Goal: Communication & Community: Ask a question

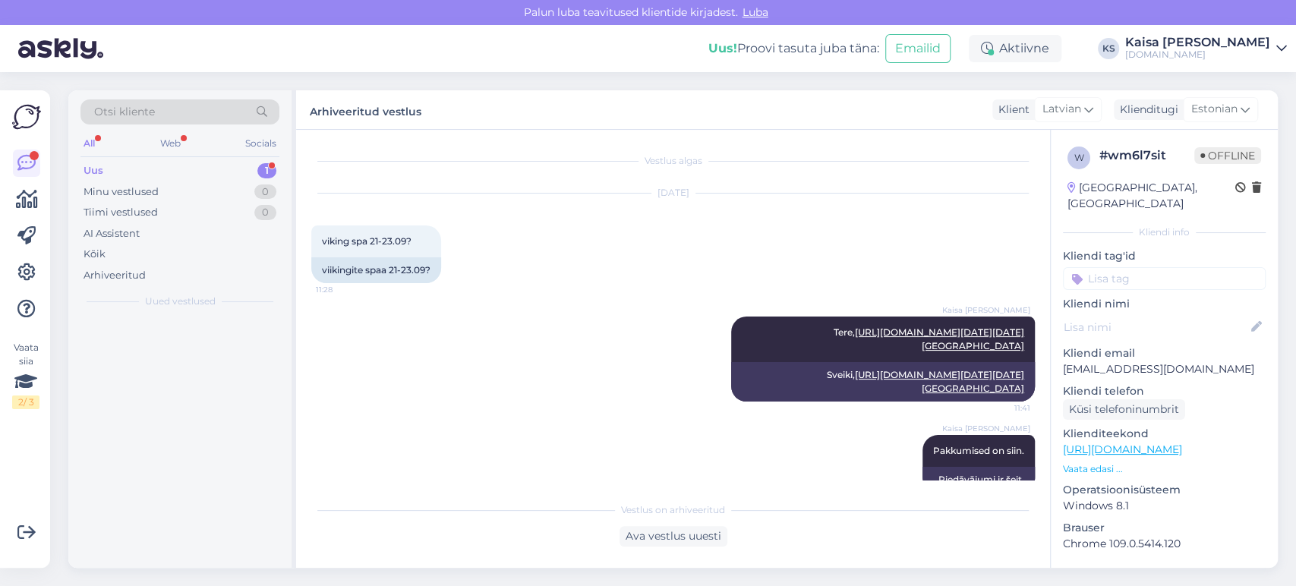
scroll to position [411, 0]
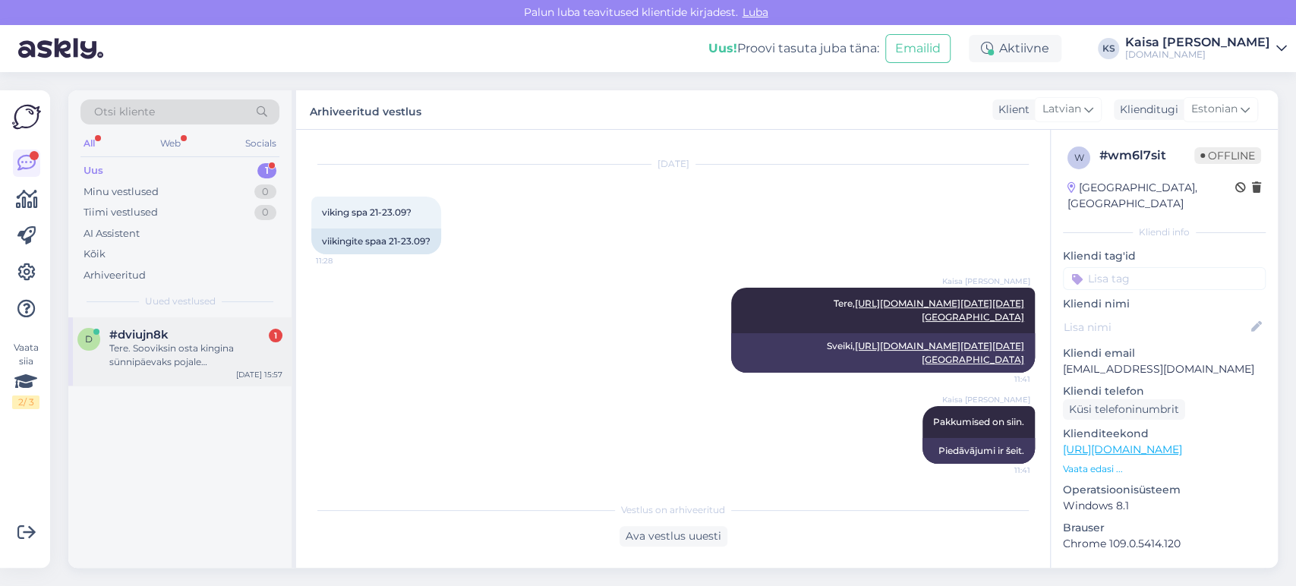
click at [197, 351] on div "Tere. Sooviksin osta kingina sünnipäevaks pojale [PERSON_NAME] juures nädalavah…" at bounding box center [195, 355] width 173 height 27
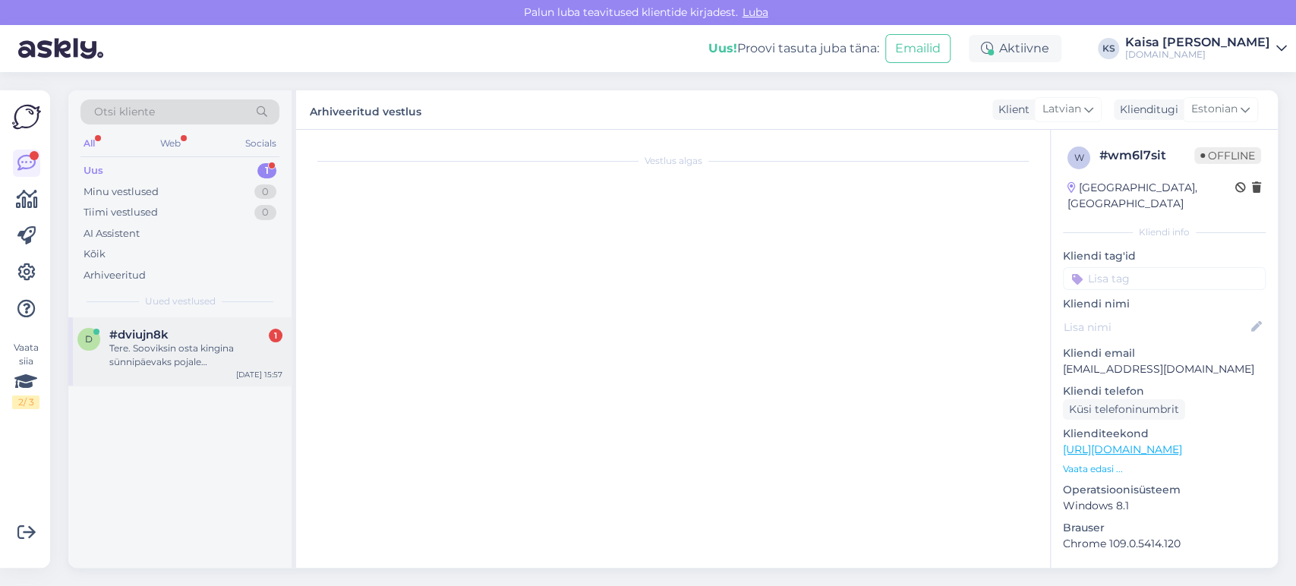
scroll to position [0, 0]
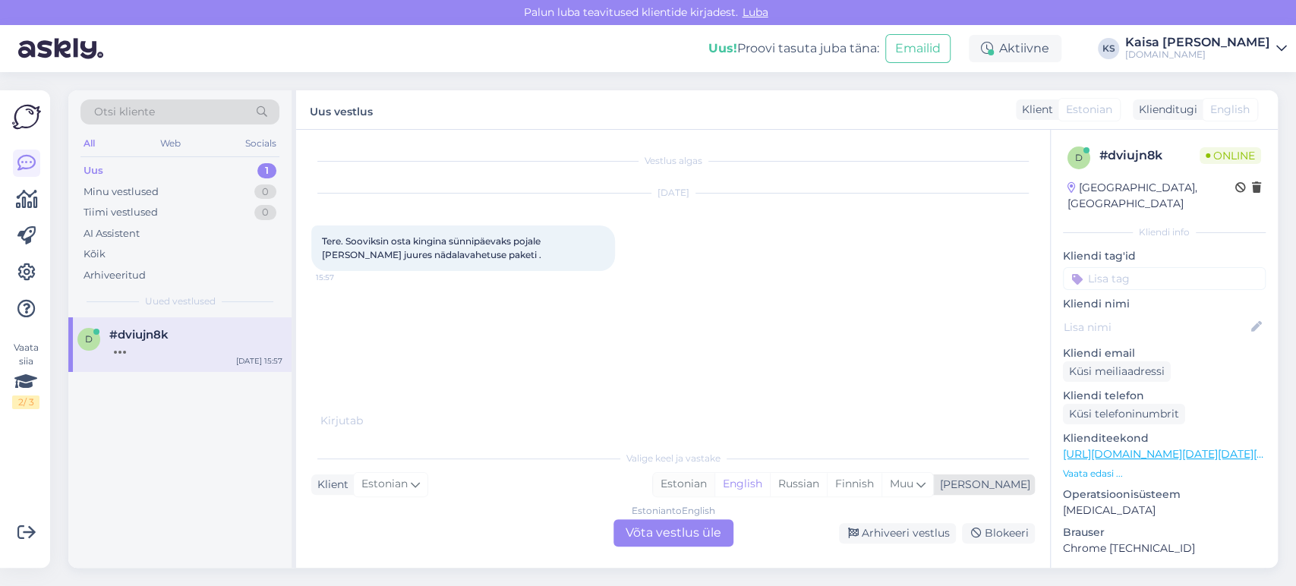
click at [714, 481] on div "Estonian" at bounding box center [683, 484] width 61 height 23
click at [708, 532] on div "Estonian to Estonian Võta vestlus üle" at bounding box center [673, 532] width 120 height 27
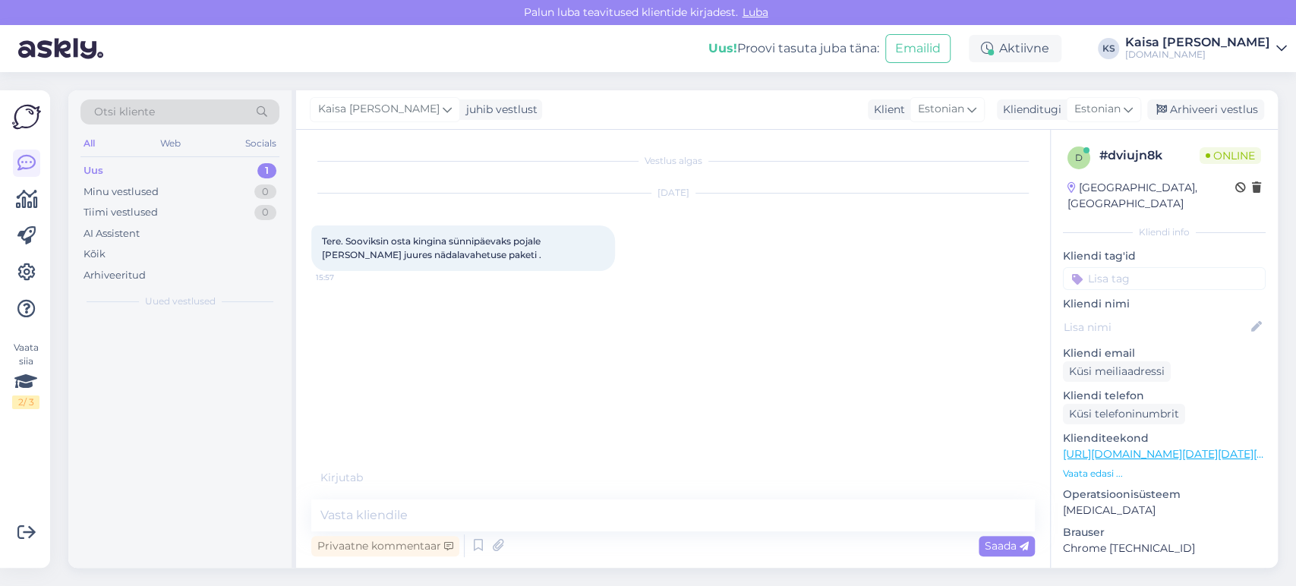
click at [711, 521] on textarea at bounding box center [672, 516] width 723 height 32
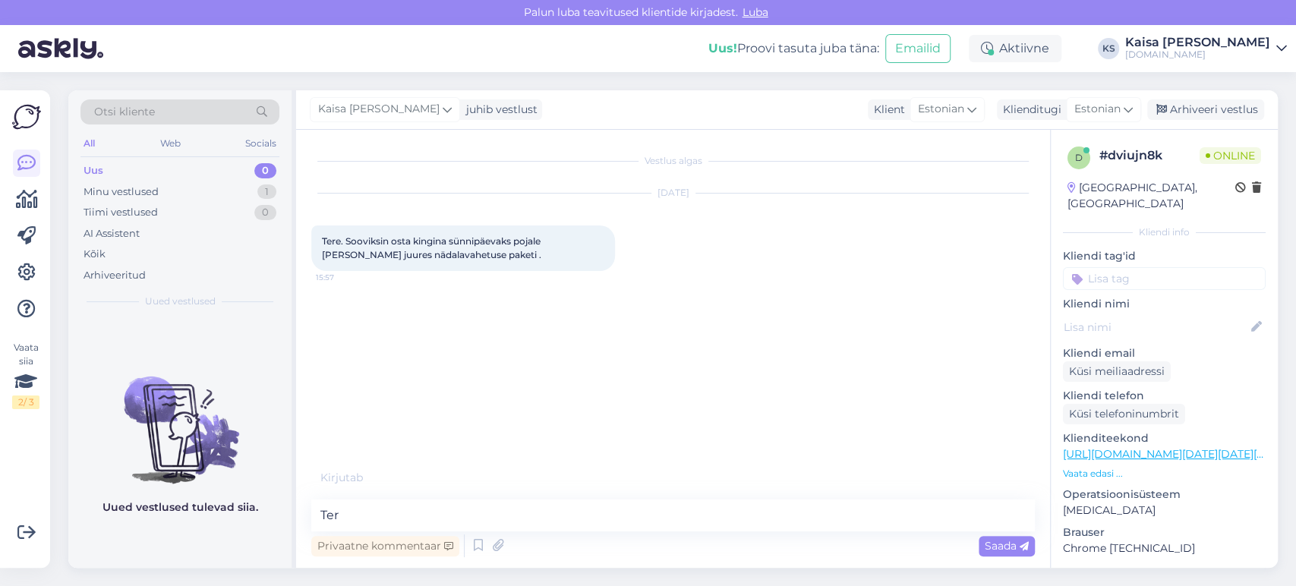
type textarea "Tere"
click at [1106, 467] on p "Vaata edasi ..." at bounding box center [1164, 474] width 203 height 14
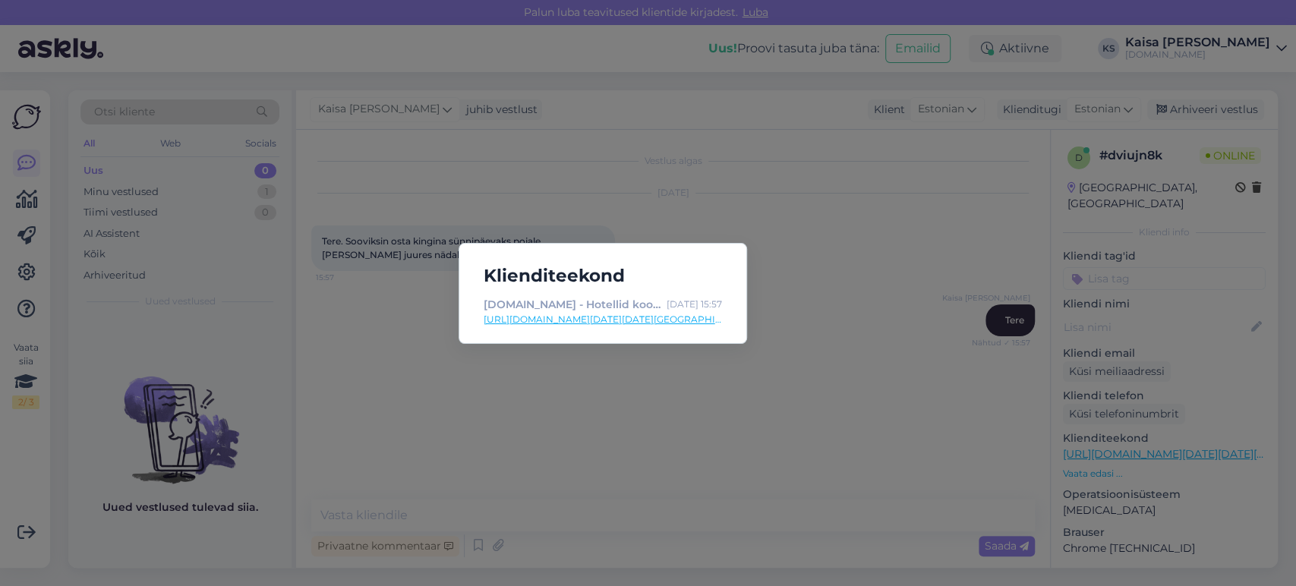
click at [766, 396] on div "Klienditeekond [DOMAIN_NAME] - Hotellid koos võluvate lisavõimalustega [DATE] 1…" at bounding box center [648, 293] width 1296 height 586
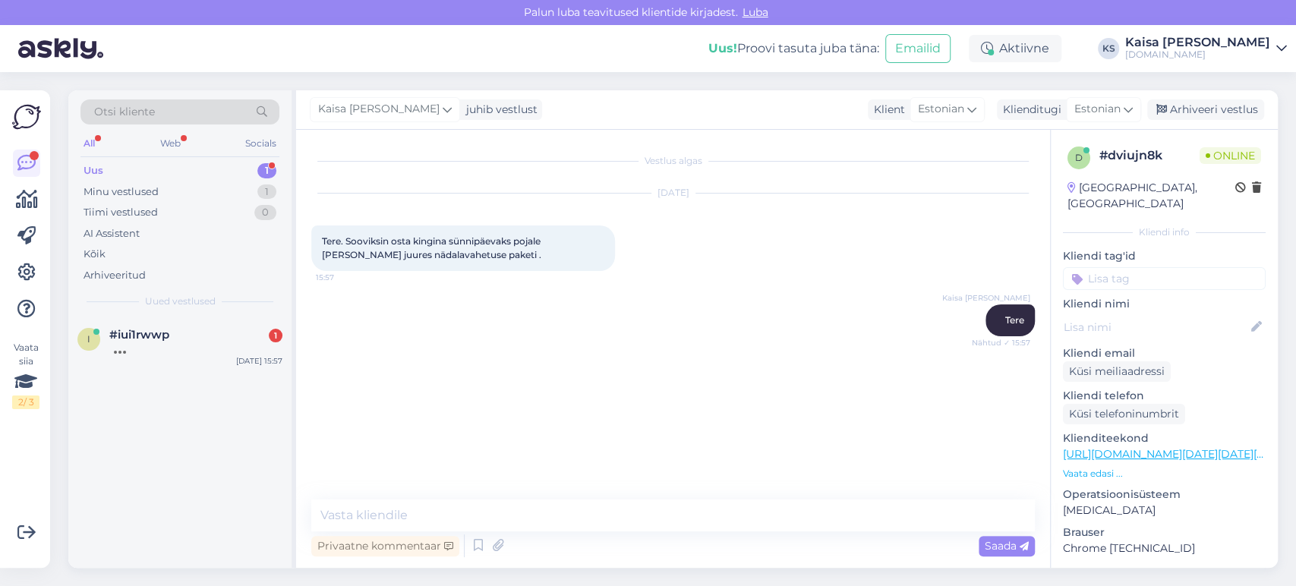
drag, startPoint x: 207, startPoint y: 509, endPoint x: 401, endPoint y: 531, distance: 194.9
click at [207, 509] on div "i #iui1rwwp [DATE] 15:57" at bounding box center [179, 442] width 223 height 251
click at [408, 506] on textarea at bounding box center [672, 516] width 723 height 32
paste textarea "Kui Teile on teada kingisaajale sobilikud kuupäevad, siis on võimalik Hookusboo…"
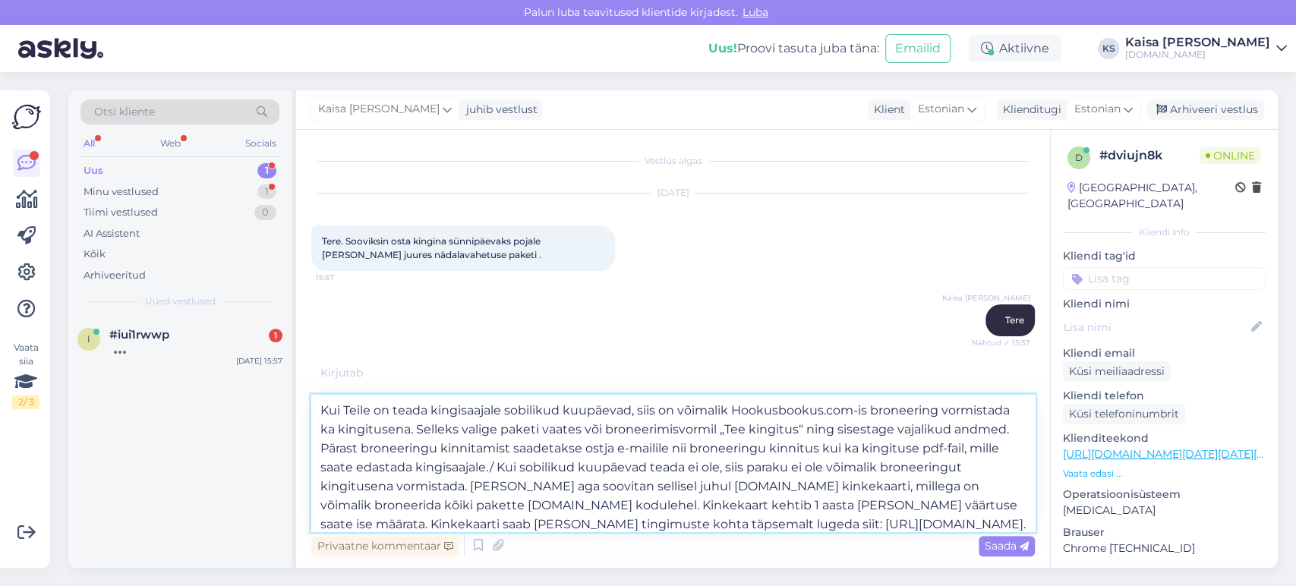
click at [501, 468] on textarea "Kui Teile on teada kingisaajale sobilikud kuupäevad, siis on võimalik Hookusboo…" at bounding box center [672, 463] width 723 height 137
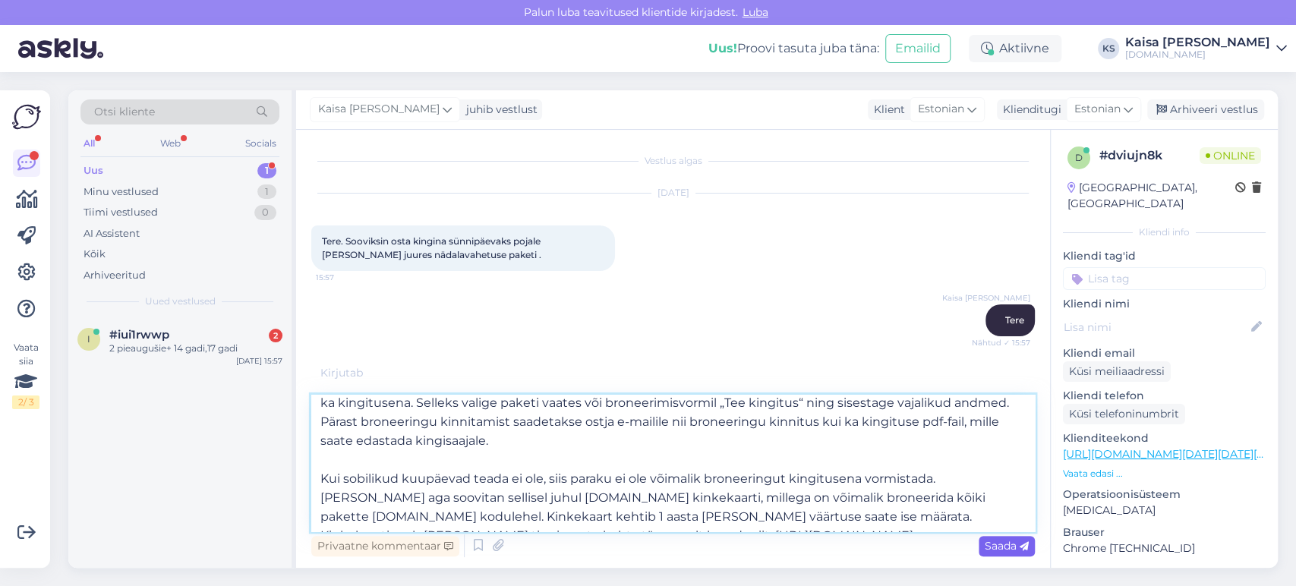
type textarea "Kui Teile on teada kingisaajale sobilikud kuupäevad, siis on võimalik Hookusboo…"
click at [1012, 544] on span "Saada" at bounding box center [1007, 546] width 44 height 14
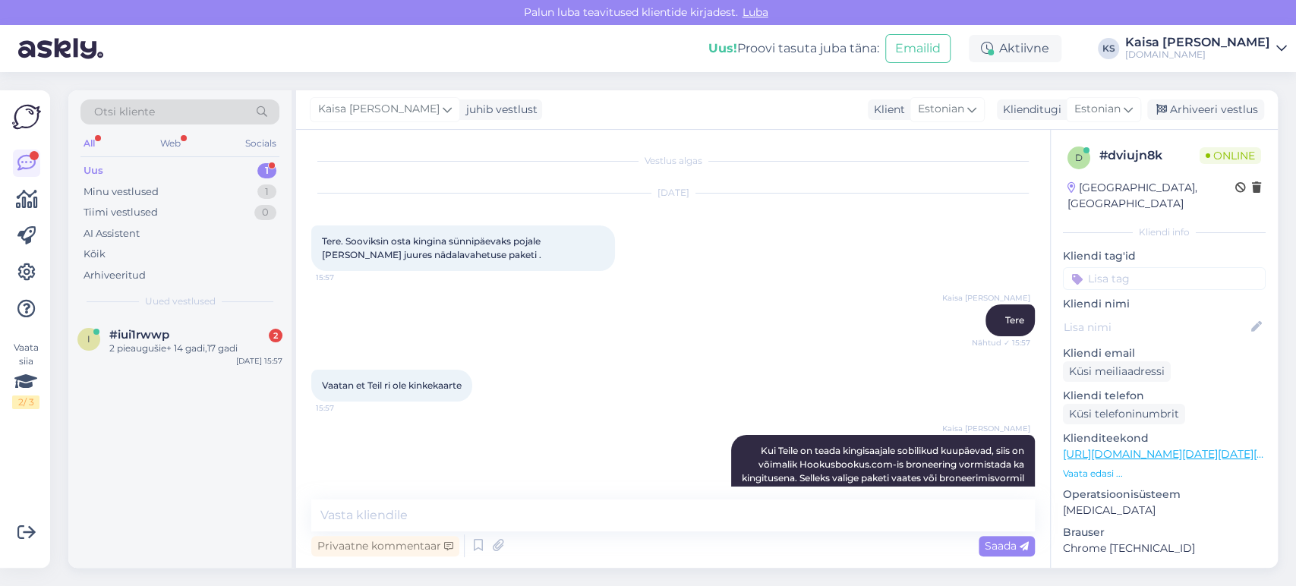
scroll to position [0, 0]
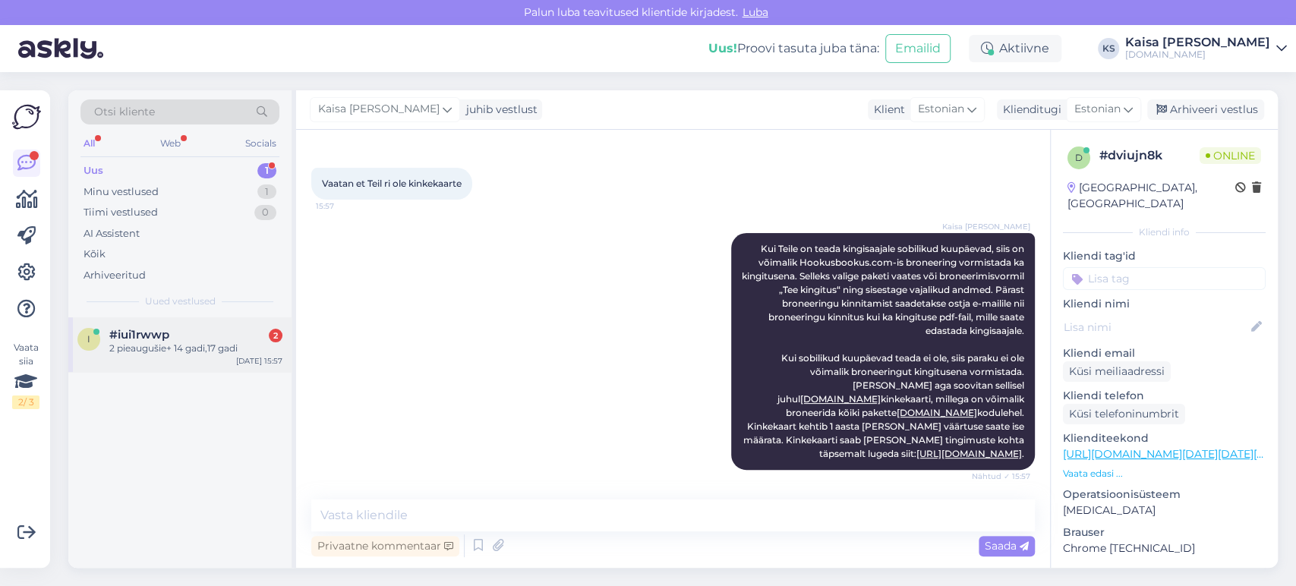
click at [188, 343] on div "2 pieaugušie+ 14 gadi,17 gadi" at bounding box center [195, 349] width 173 height 14
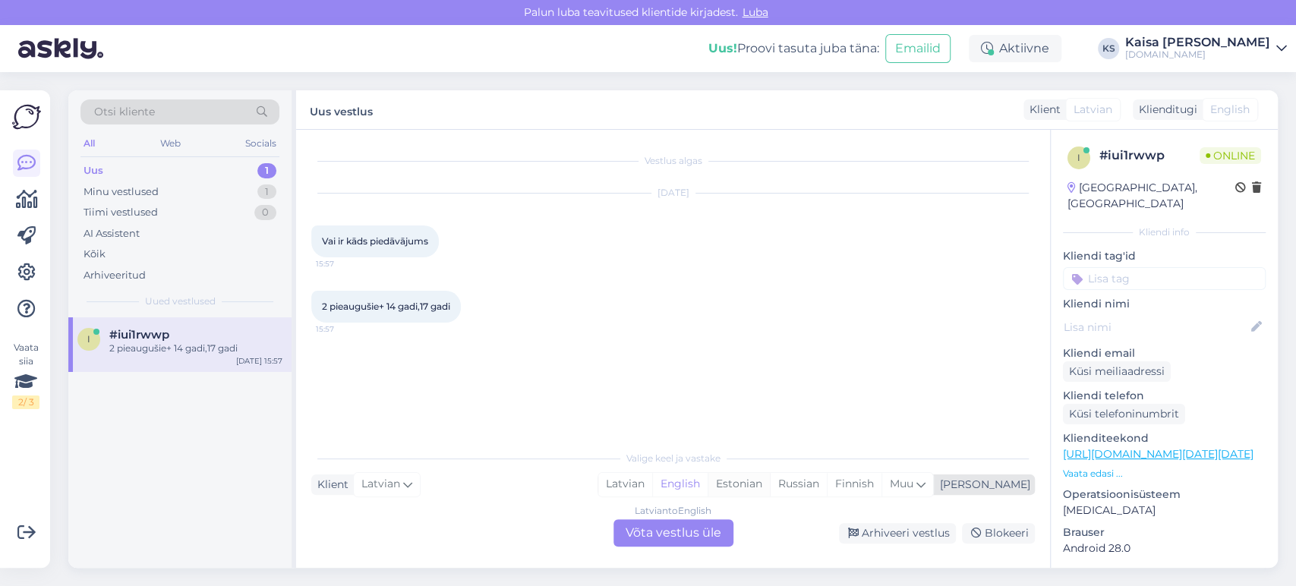
click at [770, 488] on div "Estonian" at bounding box center [739, 484] width 62 height 23
click at [708, 531] on div "Latvian to Estonian Võta vestlus üle" at bounding box center [673, 532] width 120 height 27
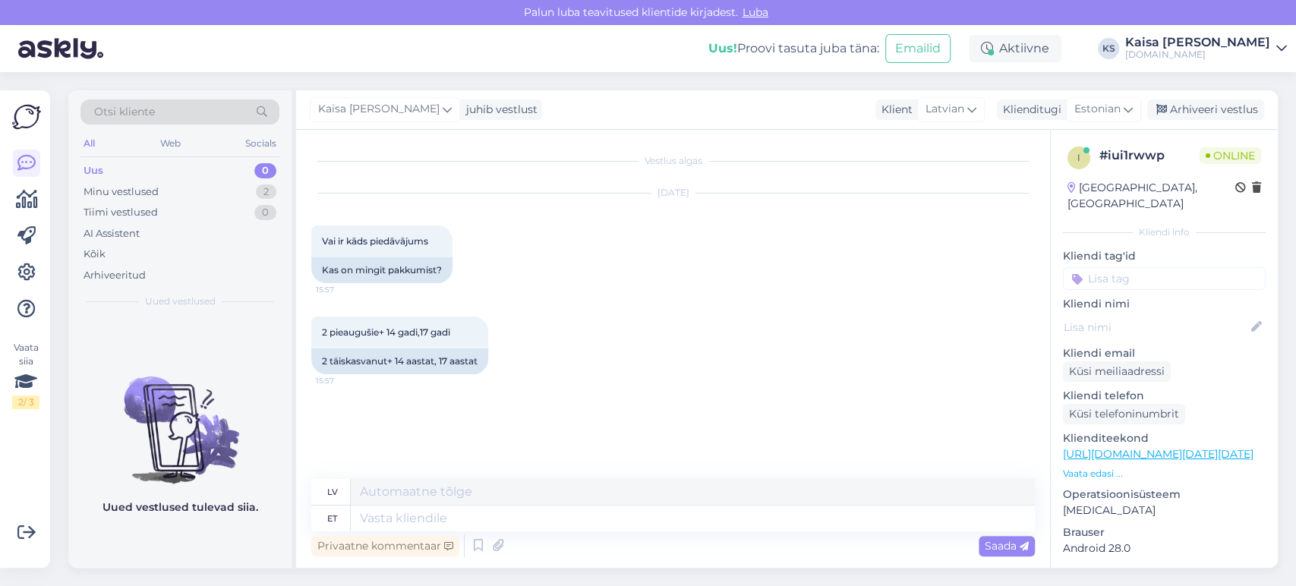
click at [1080, 467] on p "Vaata edasi ..." at bounding box center [1164, 474] width 203 height 14
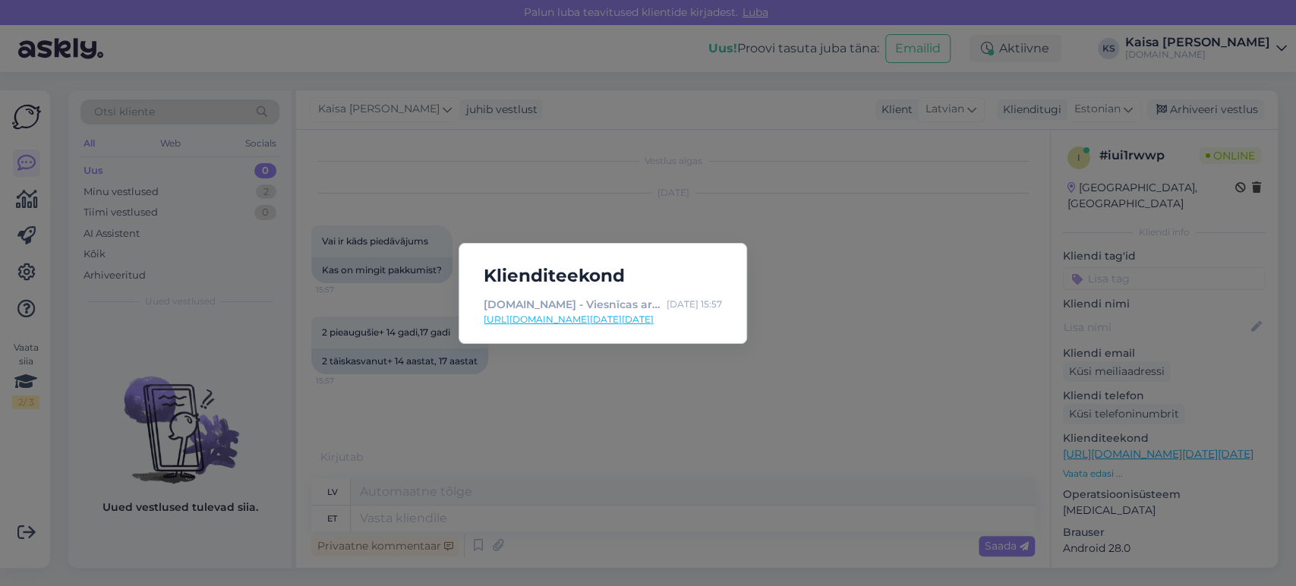
click at [720, 404] on div "Klienditeekond [DOMAIN_NAME] - Viesnīcas ar īpašu maģiju [DATE] 15:57 [URL][DOM…" at bounding box center [648, 293] width 1296 height 586
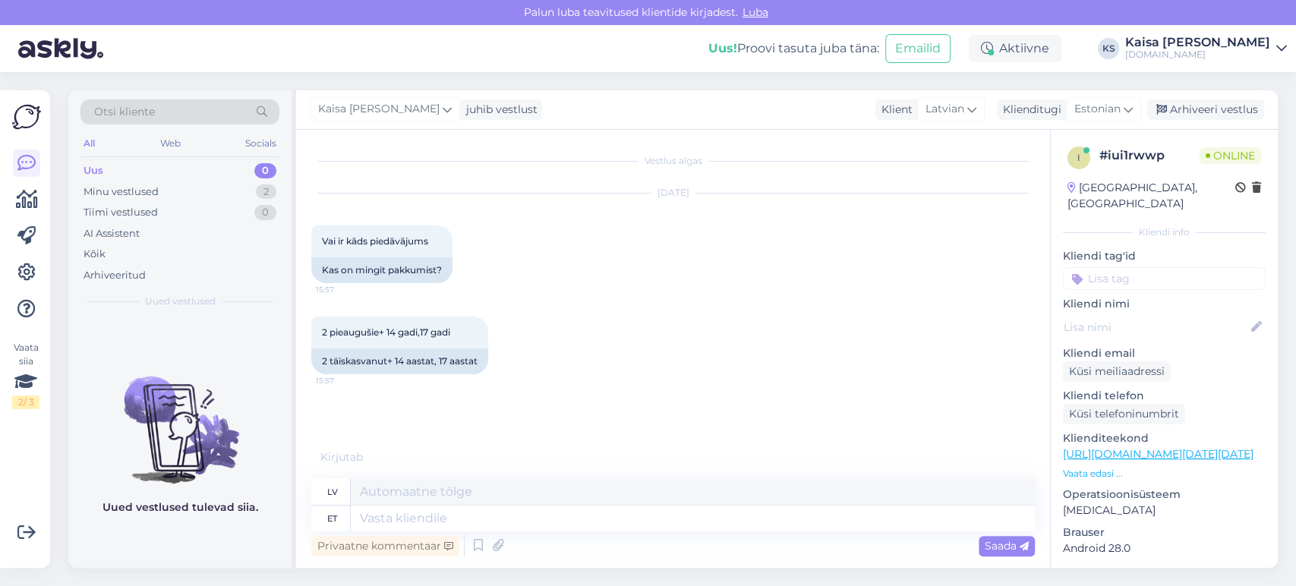
click at [1141, 447] on link "[URL][DOMAIN_NAME][DATE][DATE]" at bounding box center [1158, 454] width 191 height 14
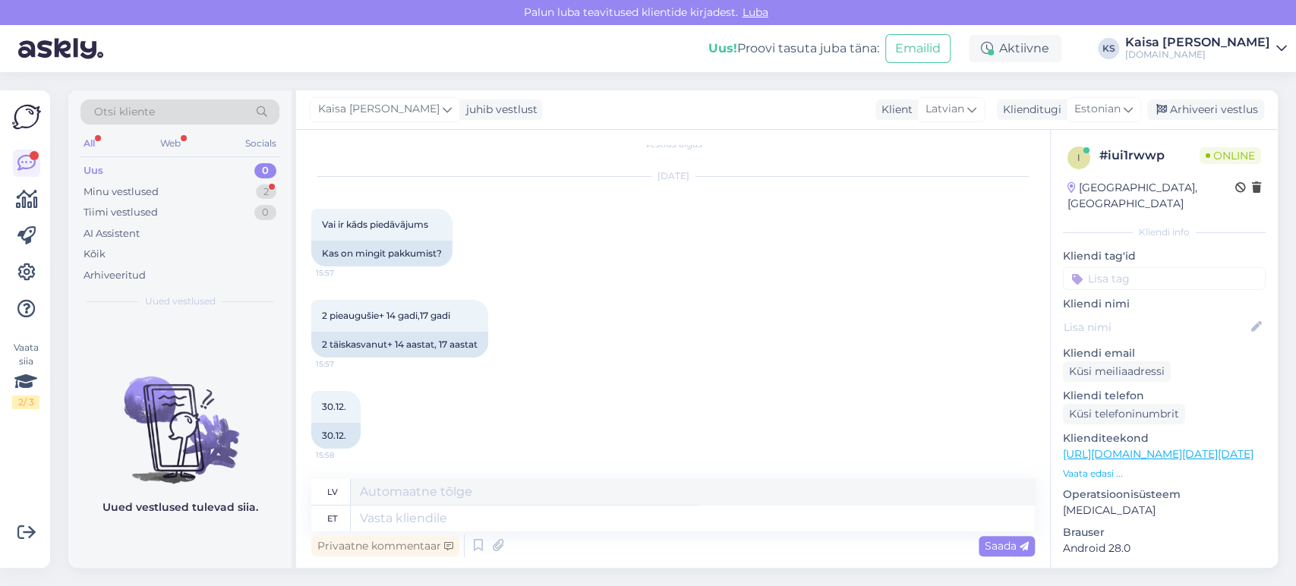
scroll to position [108, 0]
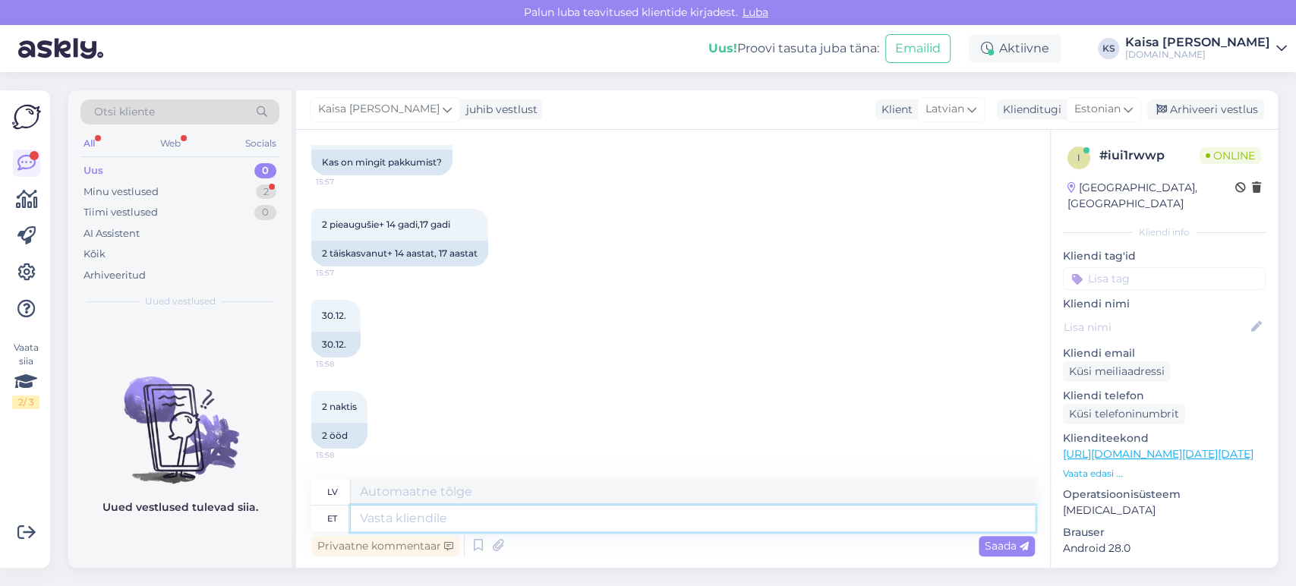
click at [610, 513] on textarea at bounding box center [693, 519] width 684 height 26
paste textarea "[URL][DOMAIN_NAME][DATE][DATE][GEOGRAPHIC_DATA]"
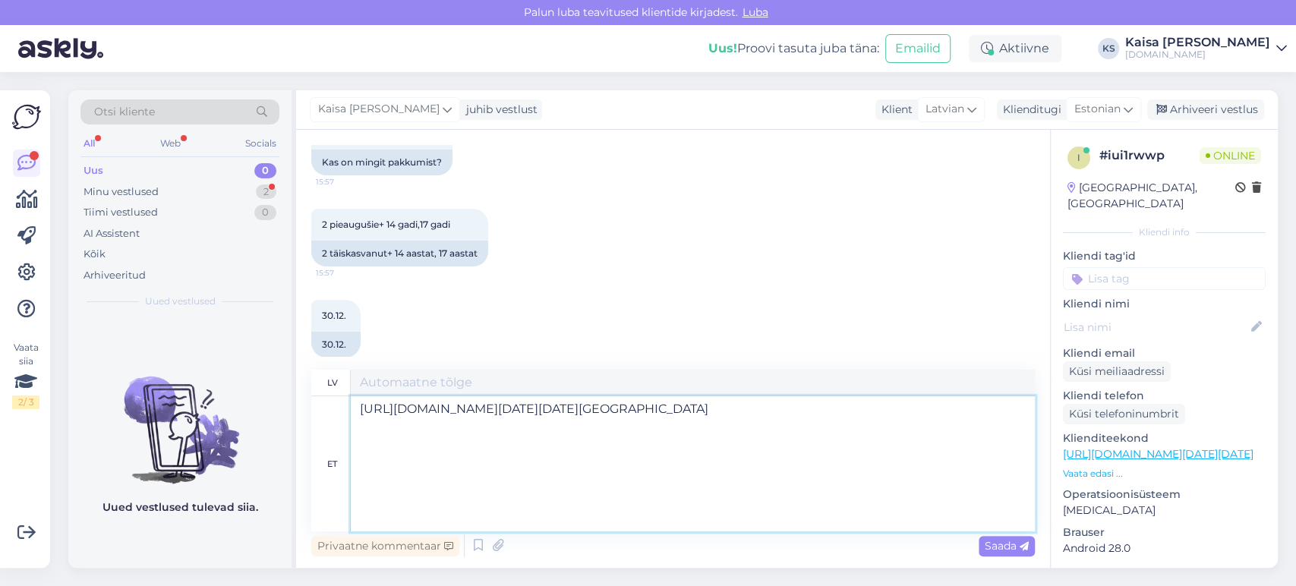
type textarea "[URL][DOMAIN_NAME][DATE][DATE][GEOGRAPHIC_DATA]"
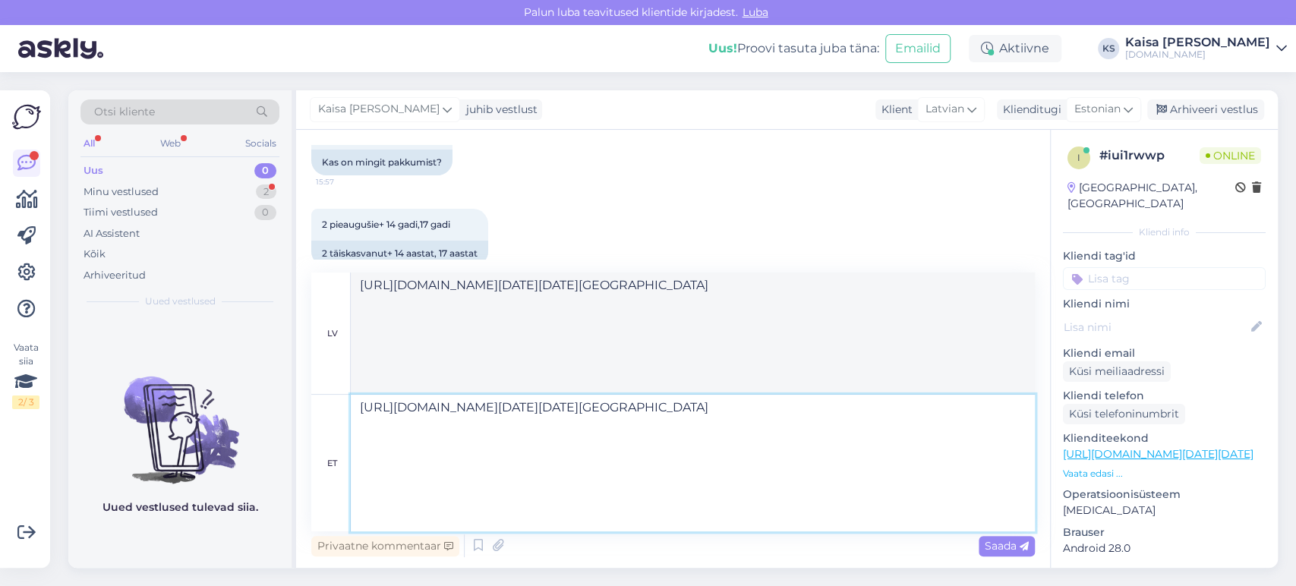
scroll to position [6, 0]
type textarea "[URL][DOMAIN_NAME][DATE][DATE][GEOGRAPHIC_DATA] Kõik saa"
type textarea "[URL][DOMAIN_NAME][DATE][DATE][GEOGRAPHIC_DATA] Visi"
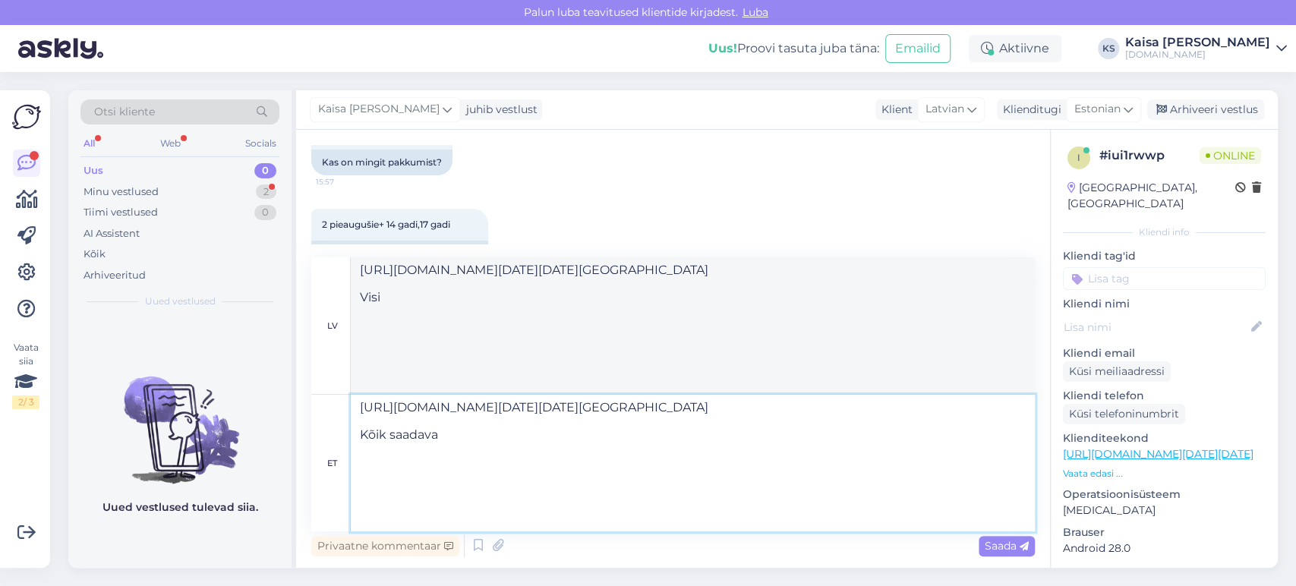
type textarea "[URL][DOMAIN_NAME][DATE][DATE][GEOGRAPHIC_DATA] Kõik saadaval"
type textarea "[URL][DOMAIN_NAME][DATE][DATE][GEOGRAPHIC_DATA] Visi pieejamie"
type textarea "[URL][DOMAIN_NAME][DATE][DATE][GEOGRAPHIC_DATA] Kõik saadavalolevad pakkumised"
type textarea "[URL][DOMAIN_NAME][DATE][DATE][GEOGRAPHIC_DATA] Visi piedāvājumi pieejami"
type textarea "[URL][DOMAIN_NAME][DATE][DATE][GEOGRAPHIC_DATA] Kõik saadavalolevad pakkumised …"
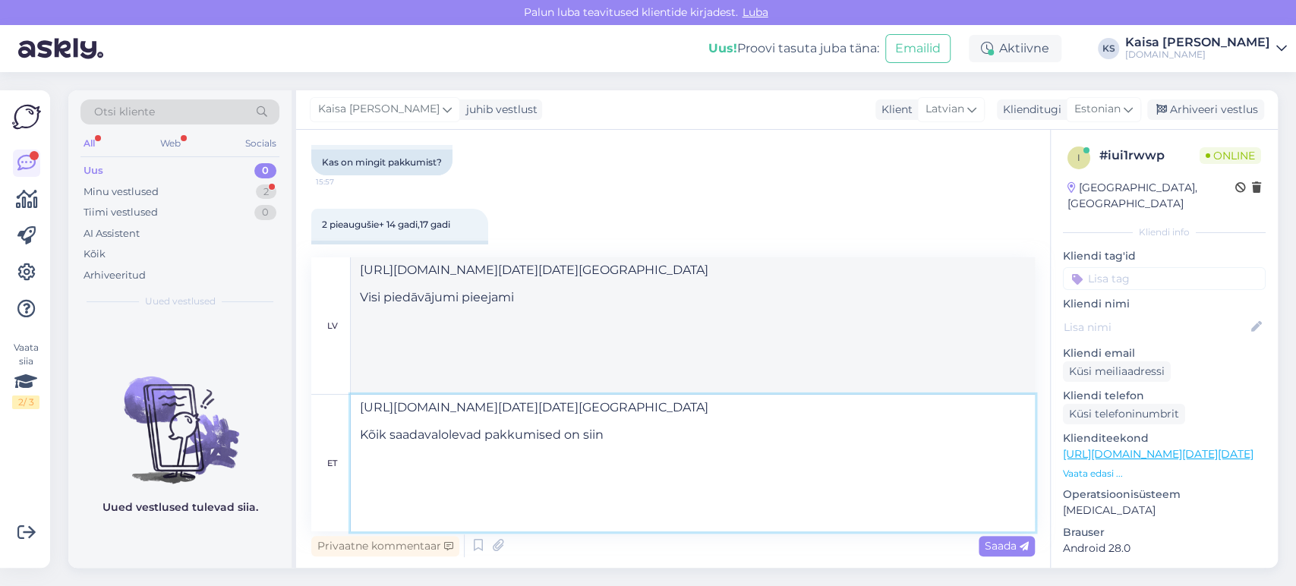
type textarea "[URL][DOMAIN_NAME][DATE][DATE][GEOGRAPHIC_DATA] Visi pieejamie piedāvājumi ir"
type textarea "[URL][DOMAIN_NAME][DATE][DATE][GEOGRAPHIC_DATA] Kõik saadavalolevad pakkumised …"
type textarea "[URL][DOMAIN_NAME][DATE][DATE][GEOGRAPHIC_DATA] Visi pieejamie piedāvājumi ir š…"
type textarea "[URL][DOMAIN_NAME][DATE][DATE][GEOGRAPHIC_DATA] Kõik saadavalolevad pakkumised …"
type textarea "[URL][DOMAIN_NAME][DATE][DATE][GEOGRAPHIC_DATA] Visi pieejamie piedāvājumi ir š…"
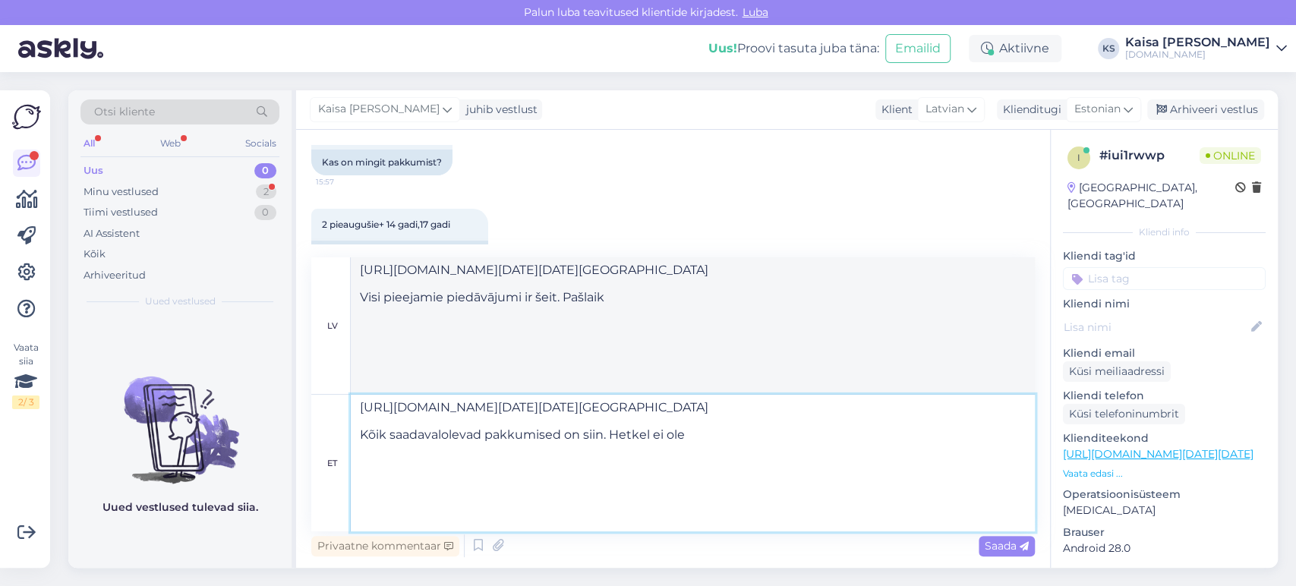
type textarea "[URL][DOMAIN_NAME][DATE][DATE][GEOGRAPHIC_DATA] Kõik saadavalolevad pakkumised …"
type textarea "[URL][DOMAIN_NAME][DATE][DATE][GEOGRAPHIC_DATA] Visi pieejamie piedāvājumi ir š…"
type textarea "[URL][DOMAIN_NAME][DATE][DATE][GEOGRAPHIC_DATA] Kõik saadavalolevad pakkumised …"
type textarea "[URL][DOMAIN_NAME][DATE][DATE][GEOGRAPHIC_DATA] Visi pieejamie piedāvājumi ir š…"
type textarea "[URL][DOMAIN_NAME][DATE][DATE][GEOGRAPHIC_DATA] Kõik saadavalolevad pakkumised …"
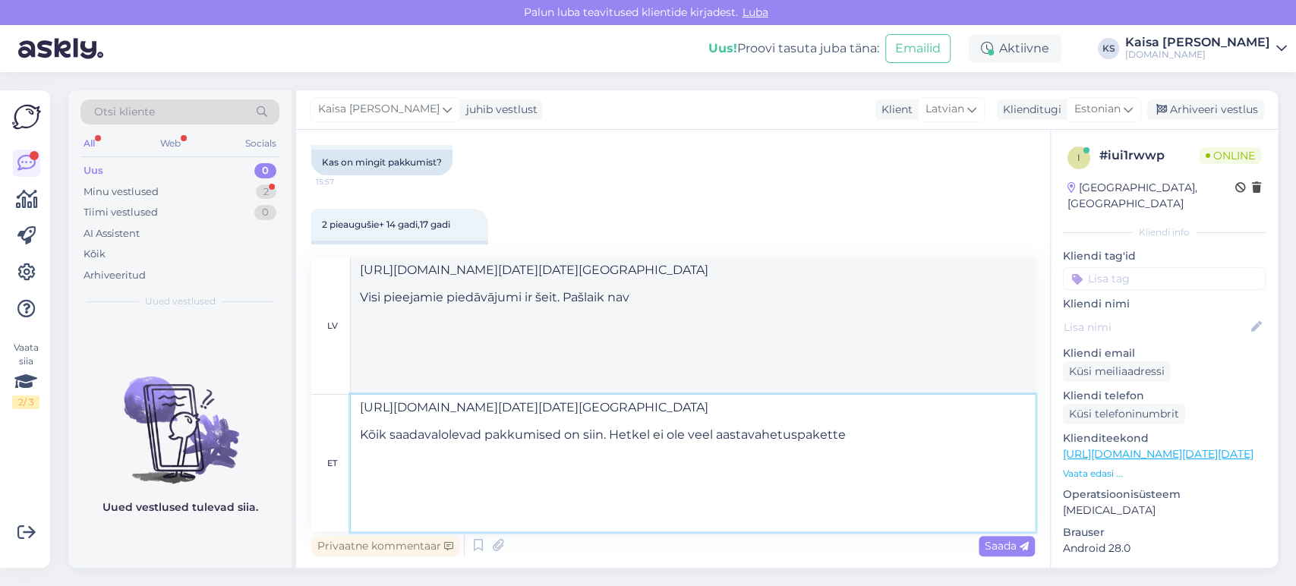
type textarea "[URL][DOMAIN_NAME][DATE][DATE][GEOGRAPHIC_DATA] Visi pieejamie piedāvājumi ir š…"
type textarea "[URL][DOMAIN_NAME][DATE][DATE][GEOGRAPHIC_DATA] Kõik saadavalolevad pakkumised …"
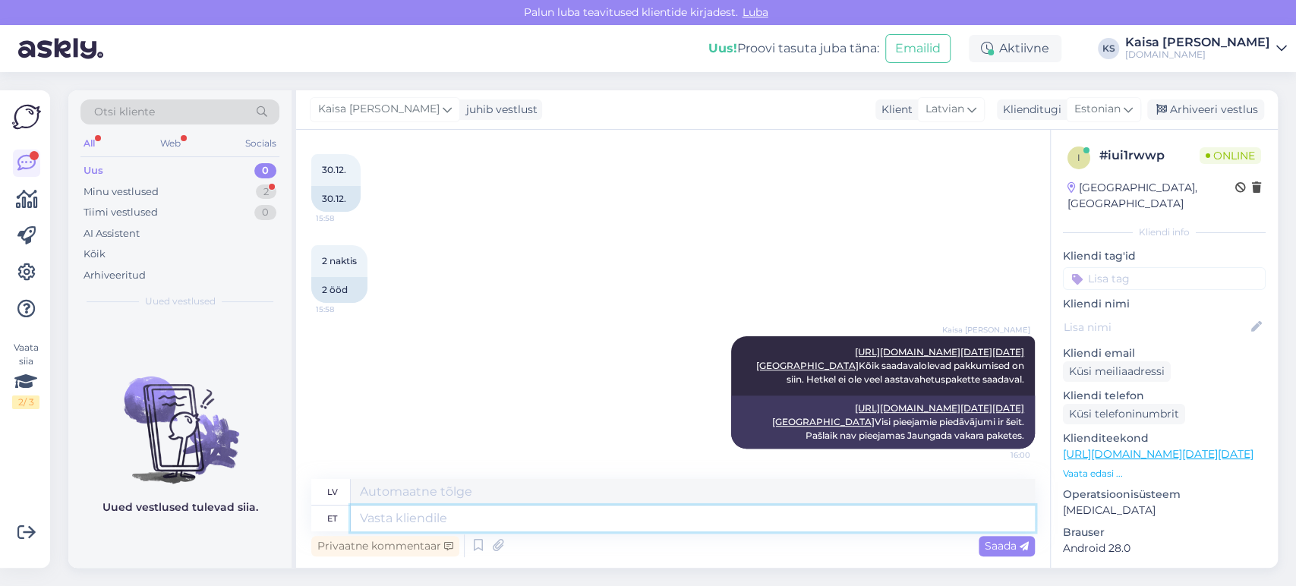
scroll to position [0, 0]
type textarea "Siin o"
type textarea "Šeit"
type textarea "Siin on e"
type textarea "Šeit ir"
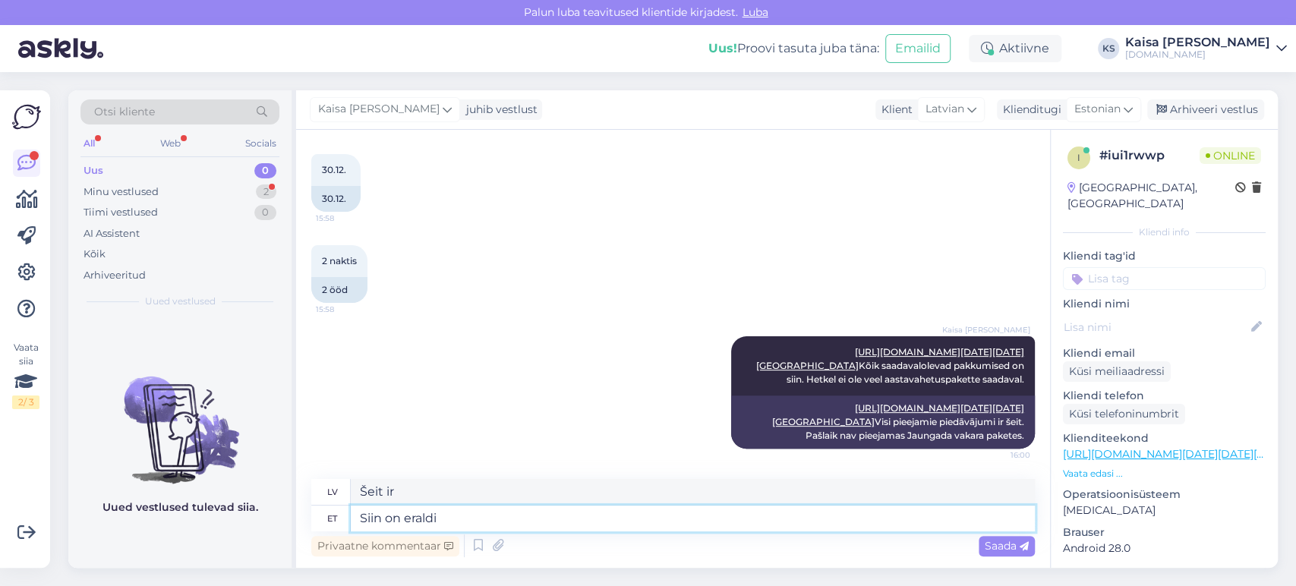
type textarea "Siin on eraldi t"
type textarea "Šeit ir atsevišķs"
type textarea "Siin on eraldi tubadega:"
type textarea "Šeit ir atsevišķās istabas:"
paste textarea "[URL][DOMAIN_NAME][DATE][DATE][GEOGRAPHIC_DATA]"
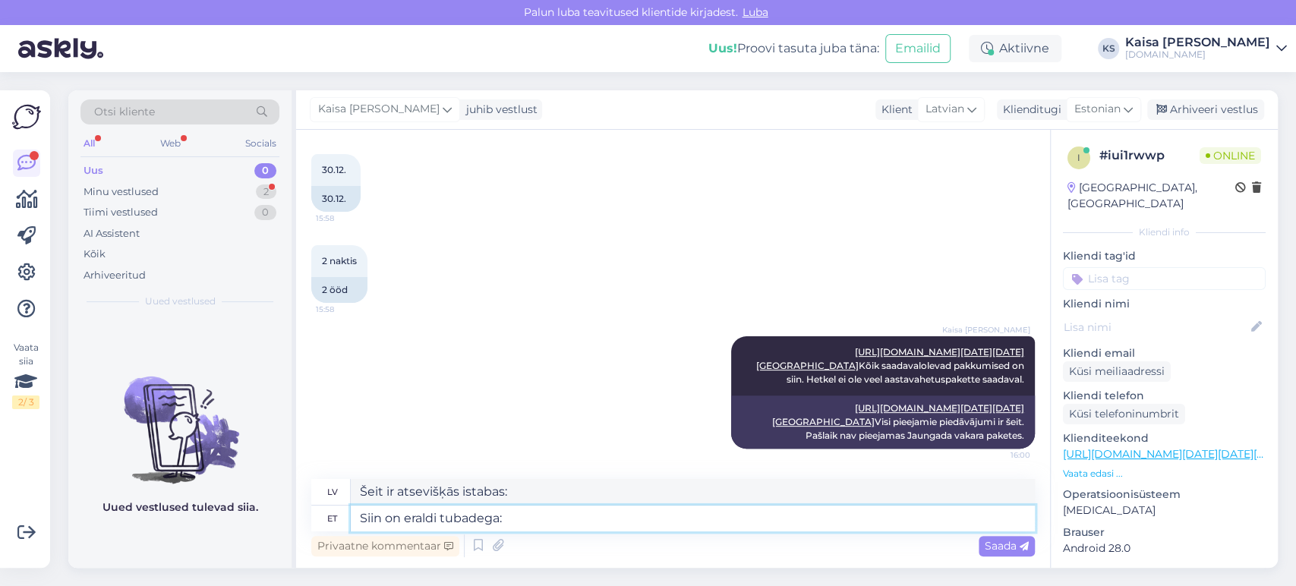
type textarea "Siin on eraldi tubadega: [URL][DOMAIN_NAME][DATE][DATE][GEOGRAPHIC_DATA]"
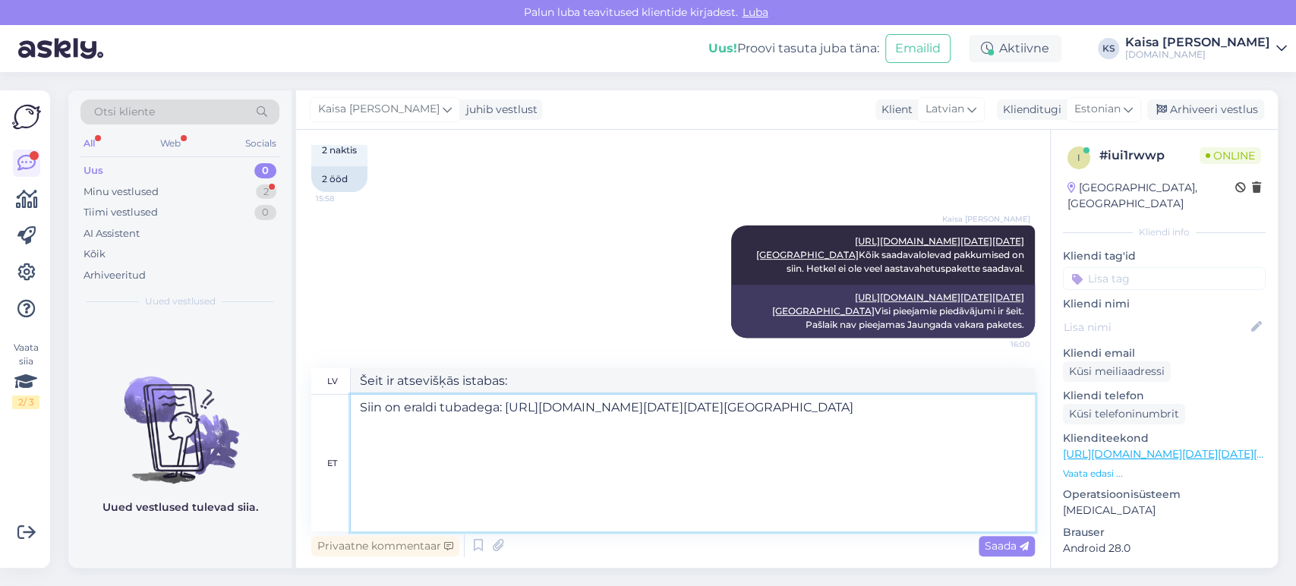
scroll to position [802, 0]
type textarea "Here are the separate rooms: [URL][DOMAIN_NAME][DATE][DATE][GEOGRAPHIC_DATA]"
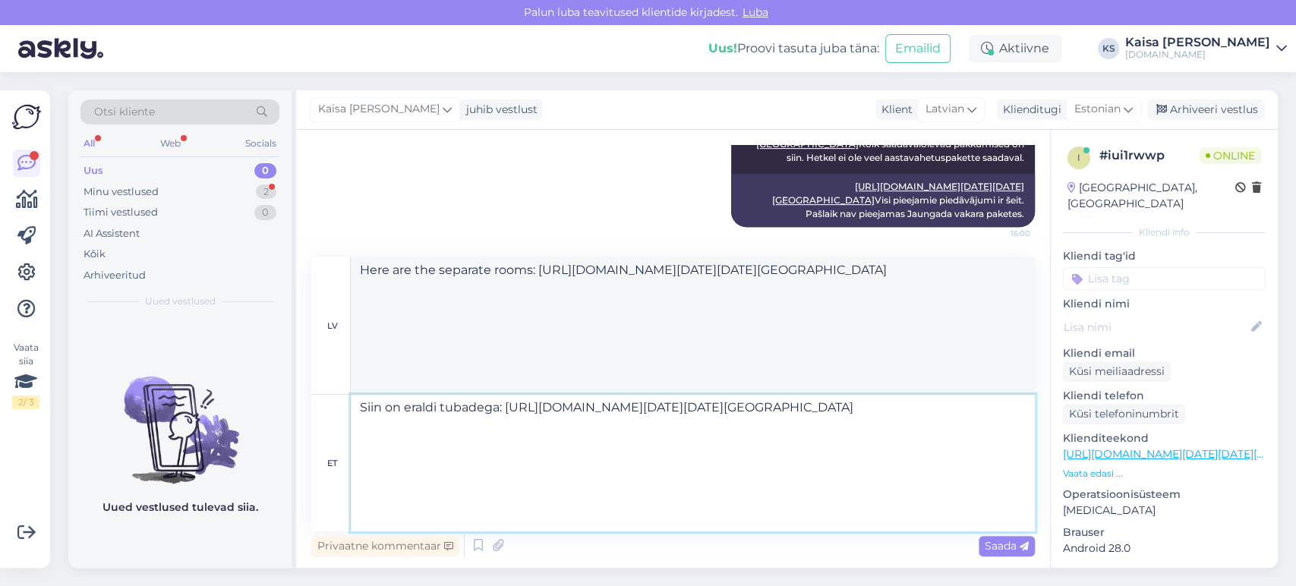
scroll to position [0, 0]
type textarea "Siin on eraldi tubadega: [URL][DOMAIN_NAME][DATE][DATE][GEOGRAPHIC_DATA]"
click at [1013, 549] on span "Saada" at bounding box center [1007, 546] width 44 height 14
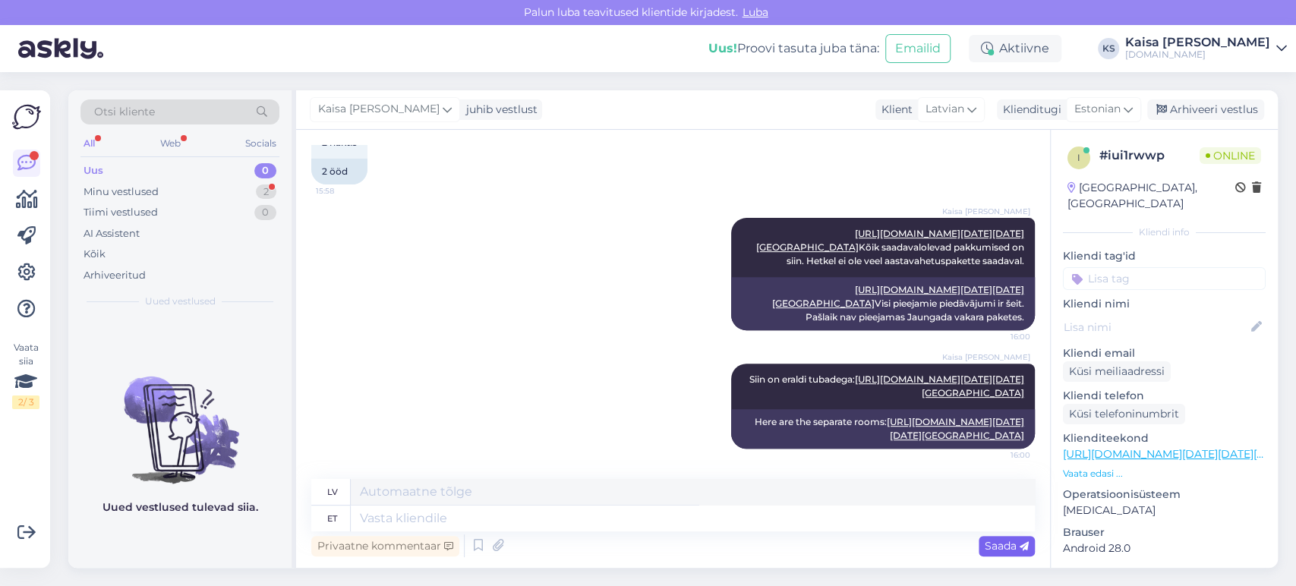
scroll to position [1288, 0]
click at [220, 172] on div "Uus 0" at bounding box center [179, 170] width 199 height 21
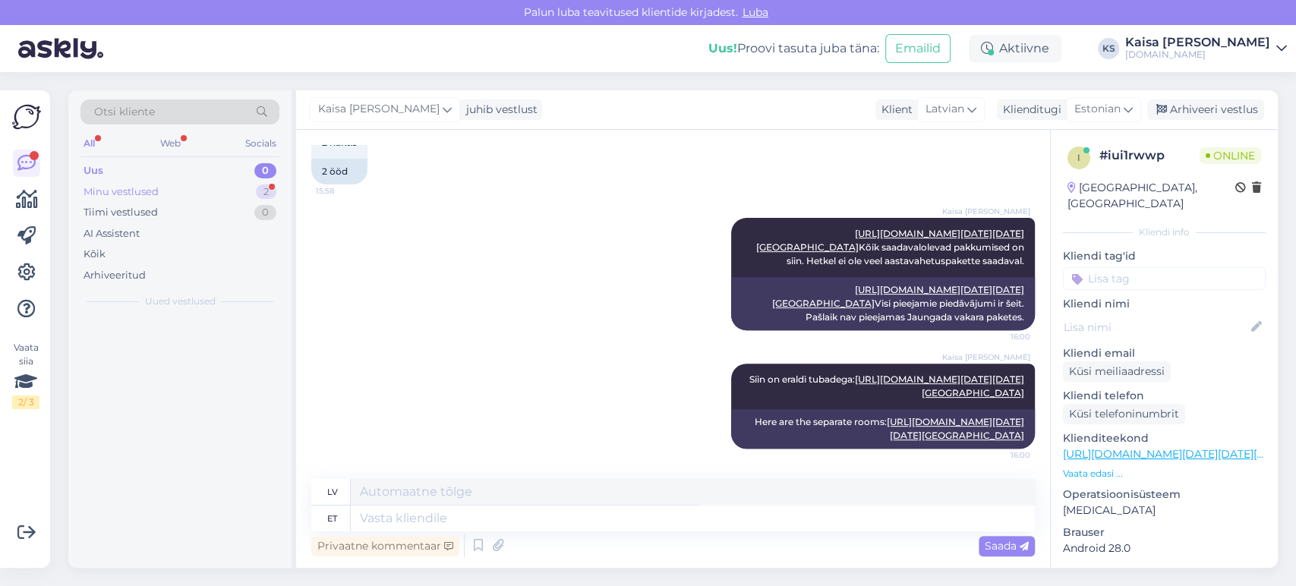
click at [238, 200] on div "Minu vestlused 2" at bounding box center [179, 191] width 199 height 21
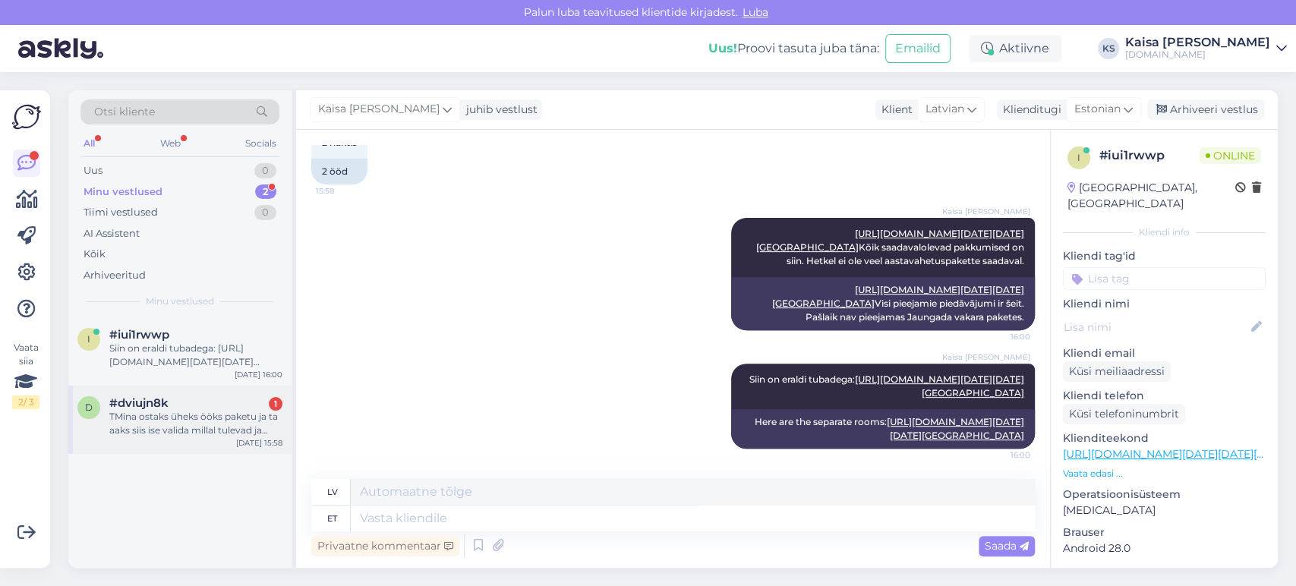
click at [180, 412] on div "TMina ostaks üheks ööks paketu ja ta aaks siis ise valida millal tulevad ja ost…" at bounding box center [195, 423] width 173 height 27
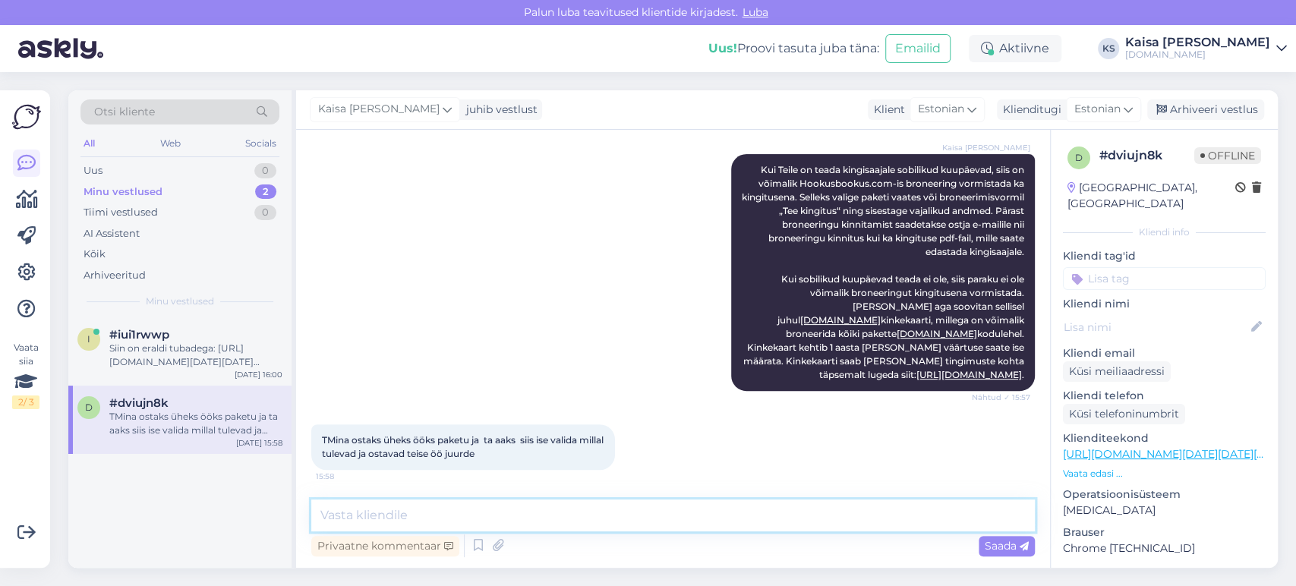
click at [648, 518] on textarea at bounding box center [672, 516] width 723 height 32
click at [531, 244] on div "Kaisa [PERSON_NAME] Teile on teada kingisaajale sobilikud kuupäevad, siis on võ…" at bounding box center [672, 272] width 723 height 270
click at [741, 512] on textarea at bounding box center [672, 516] width 723 height 32
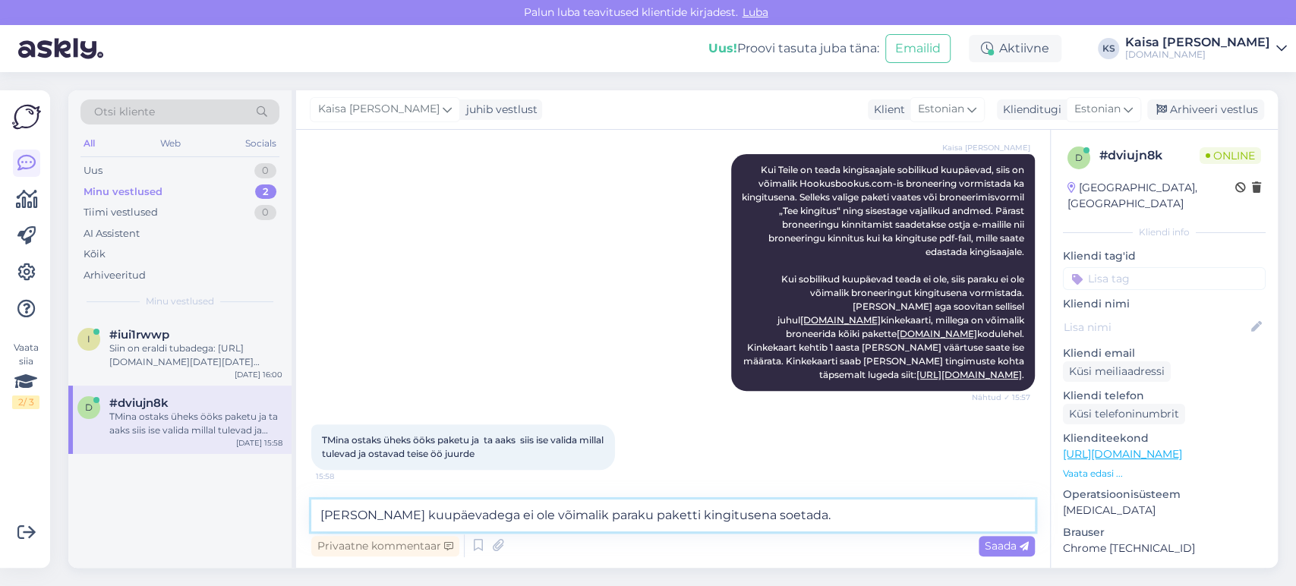
type textarea "[PERSON_NAME] kuupäevadega ei ole võimalik paraku paketti kingitusena soetada."
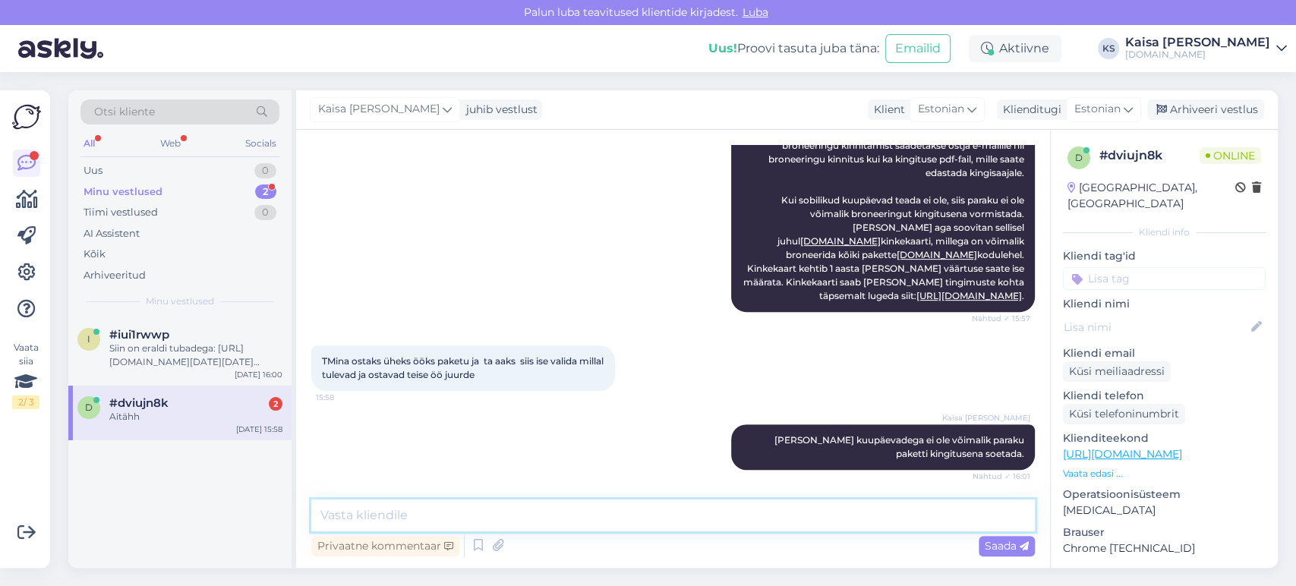
scroll to position [490, 0]
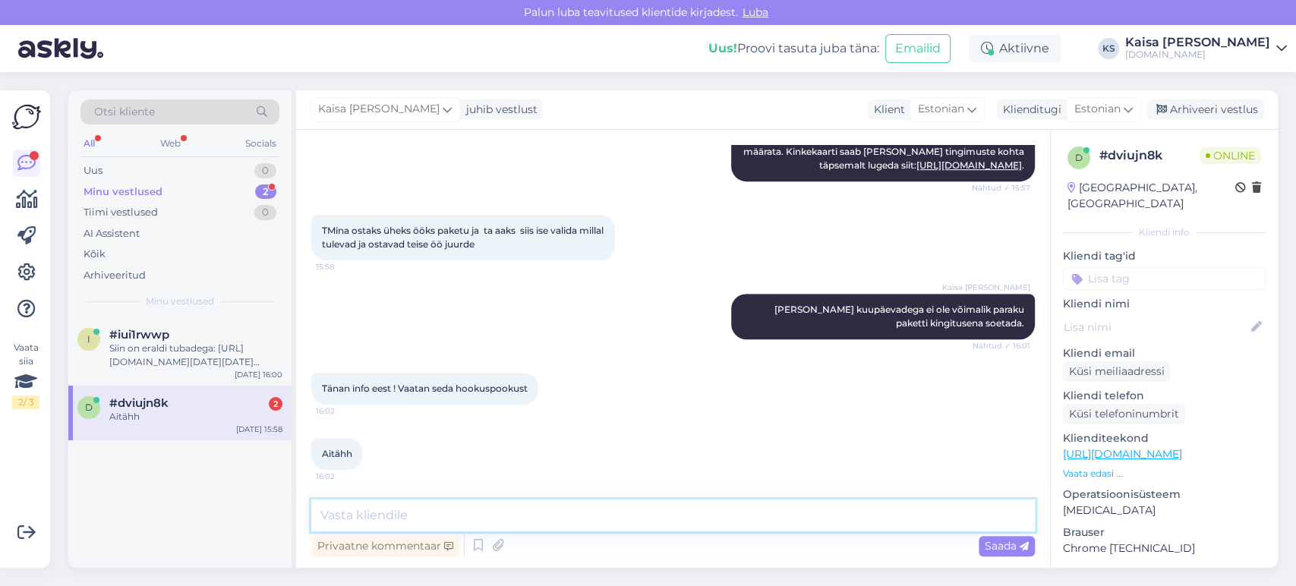
click at [567, 517] on textarea at bounding box center [672, 516] width 723 height 32
type textarea "Palun."
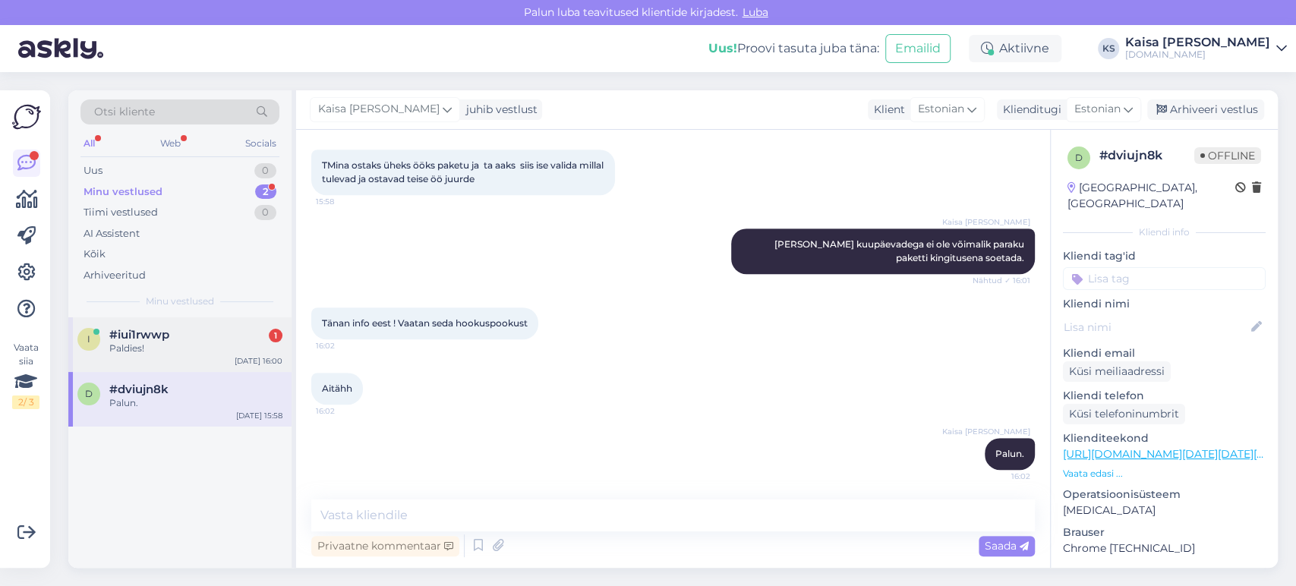
click at [199, 357] on div "i #iui1rwwp 1 Paldies! [DATE] 16:00" at bounding box center [179, 344] width 223 height 55
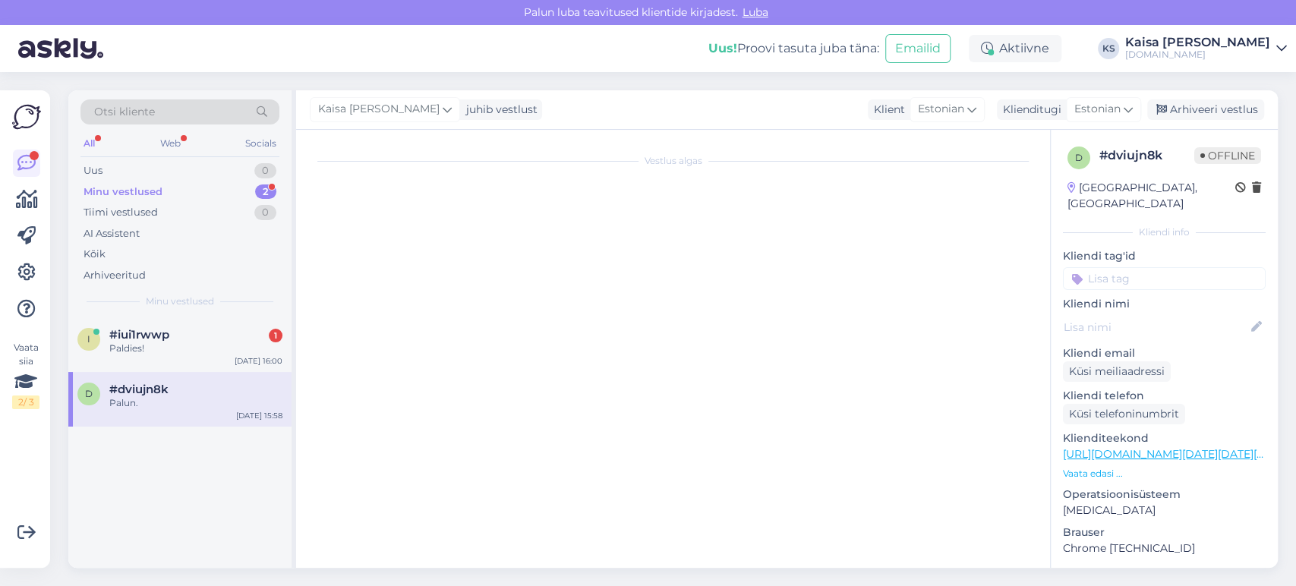
scroll to position [1011, 0]
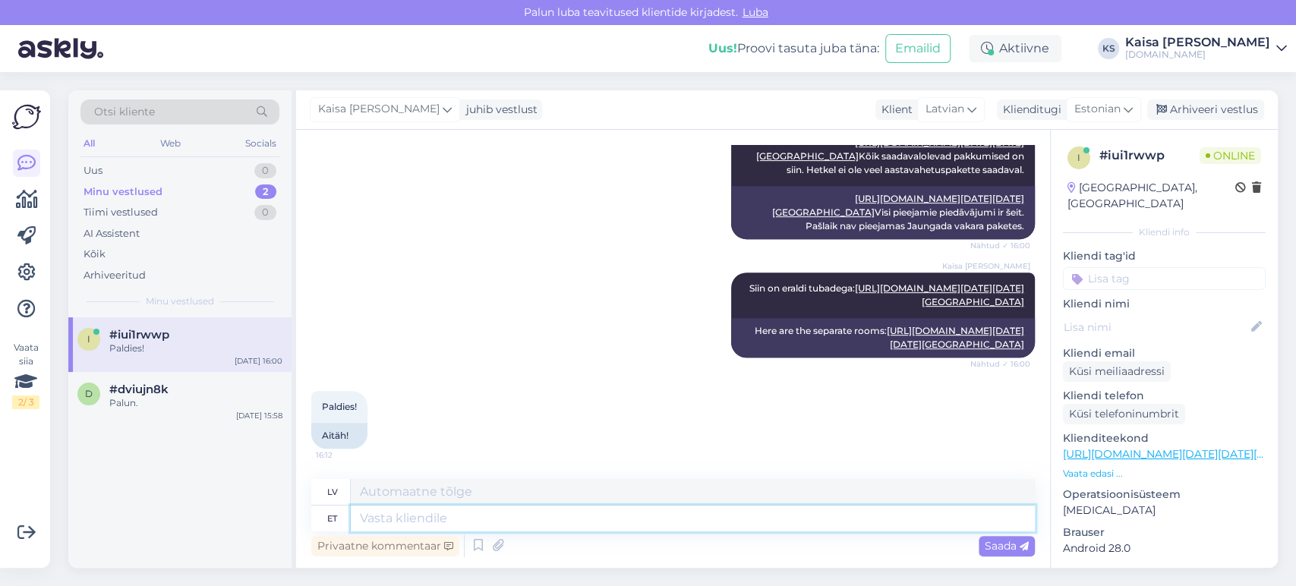
click at [544, 509] on textarea at bounding box center [693, 519] width 684 height 26
type textarea "Palun."
type textarea "Lūdzu."
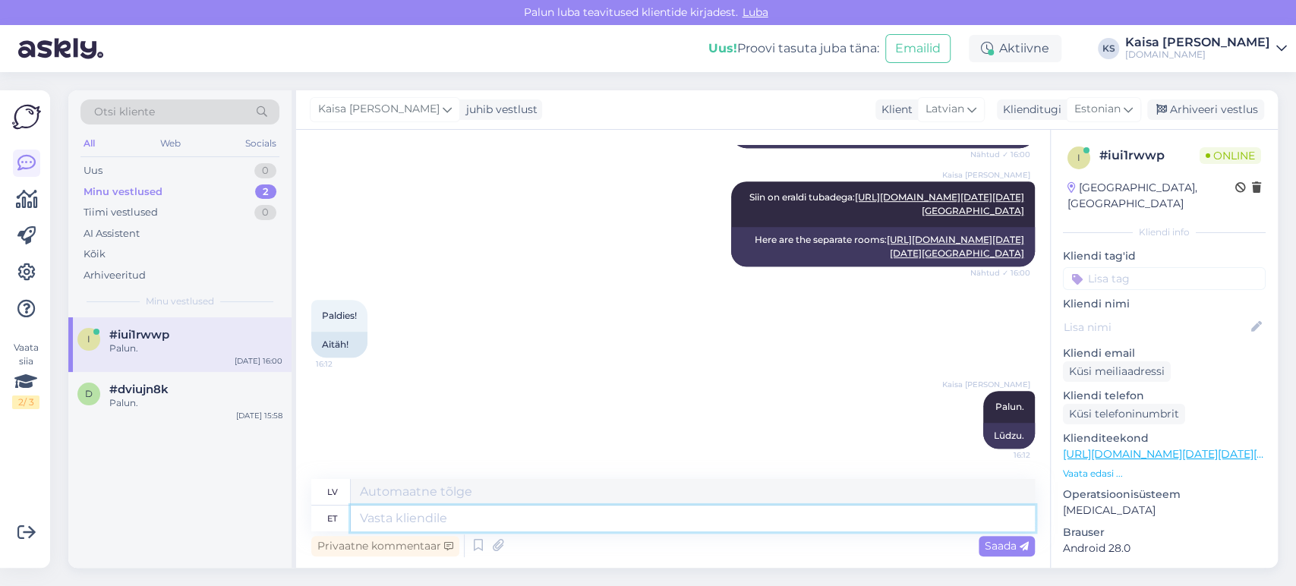
scroll to position [1470, 0]
click at [753, 349] on div "Paldies! 16:12 Aitäh!" at bounding box center [672, 328] width 723 height 91
